Goal: Task Accomplishment & Management: Complete application form

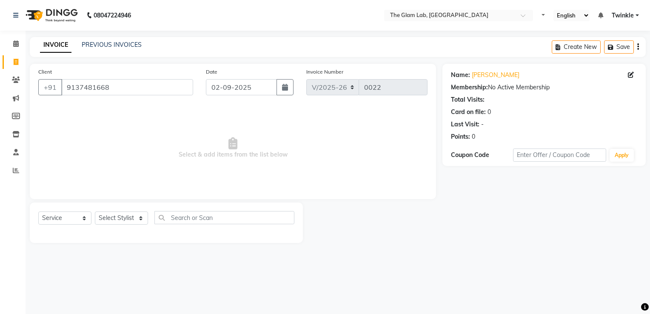
select select "4136"
select select "service"
click at [159, 90] on input "9137481668" at bounding box center [127, 87] width 132 height 16
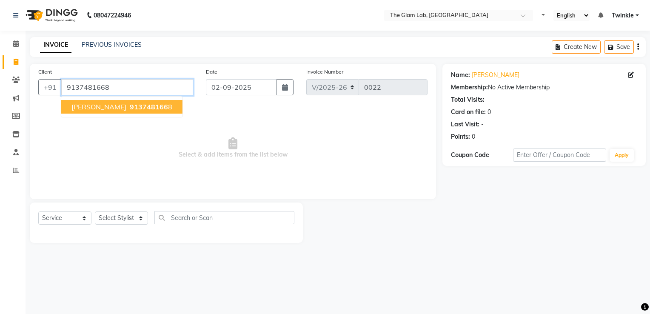
click at [159, 90] on input "9137481668" at bounding box center [127, 87] width 132 height 16
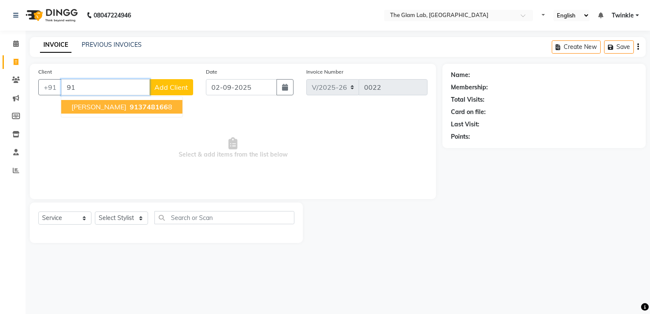
type input "9"
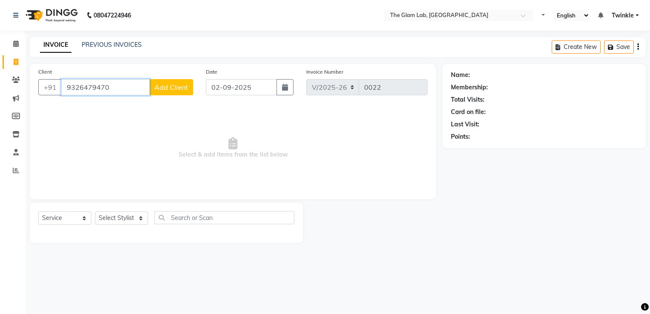
type input "9326479470"
click at [175, 88] on span "Add Client" at bounding box center [171, 87] width 34 height 9
select select "22"
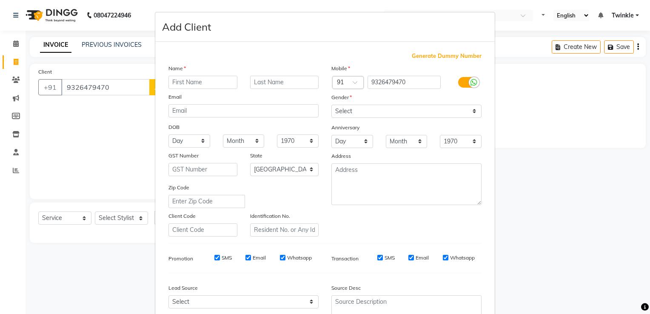
click at [177, 84] on input "text" at bounding box center [202, 82] width 69 height 13
type input "[PERSON_NAME]"
click at [390, 111] on select "Select [DEMOGRAPHIC_DATA] [DEMOGRAPHIC_DATA] Other Prefer Not To Say" at bounding box center [406, 111] width 150 height 13
select select "[DEMOGRAPHIC_DATA]"
click at [331, 105] on select "Select [DEMOGRAPHIC_DATA] [DEMOGRAPHIC_DATA] Other Prefer Not To Say" at bounding box center [406, 111] width 150 height 13
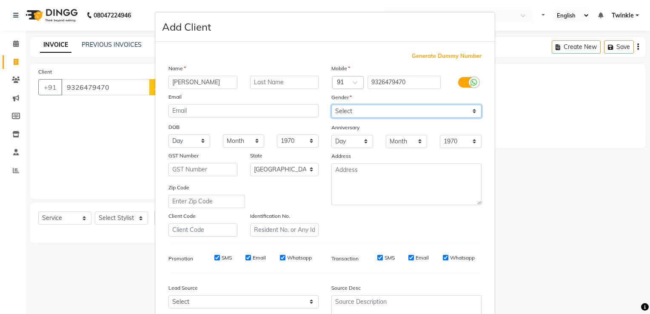
scroll to position [82, 0]
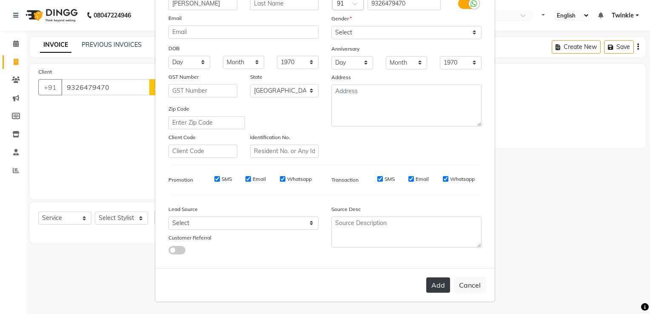
click at [434, 281] on button "Add" at bounding box center [438, 284] width 24 height 15
select select
select select "null"
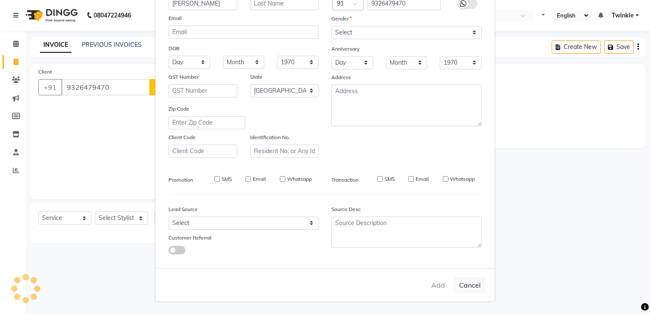
select select
checkbox input "false"
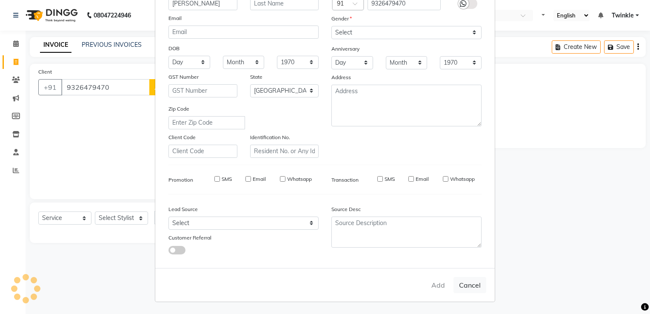
checkbox input "false"
